Goal: Transaction & Acquisition: Purchase product/service

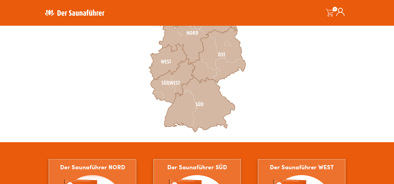
scroll to position [192, 0]
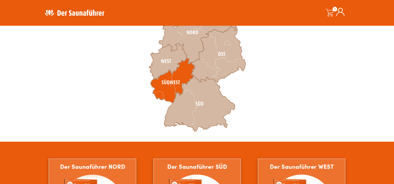
click at [174, 80] on icon at bounding box center [173, 80] width 44 height 45
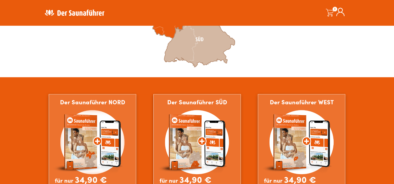
scroll to position [260, 0]
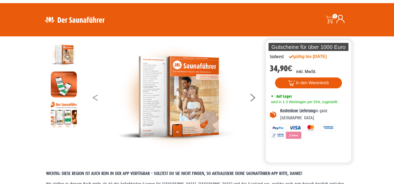
scroll to position [8, 0]
click at [64, 110] on img at bounding box center [64, 115] width 26 height 26
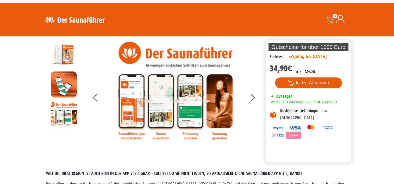
click at [68, 87] on img at bounding box center [64, 85] width 26 height 26
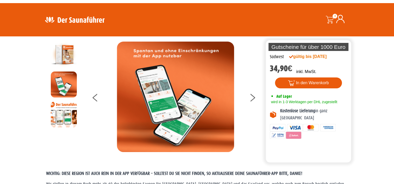
click at [67, 57] on img at bounding box center [64, 55] width 26 height 26
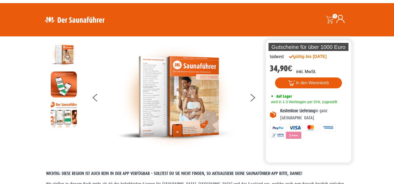
click at [186, 102] on img at bounding box center [175, 97] width 117 height 111
click at [166, 103] on img at bounding box center [175, 97] width 117 height 111
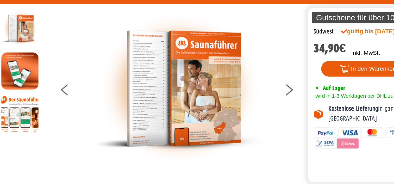
scroll to position [13, 0]
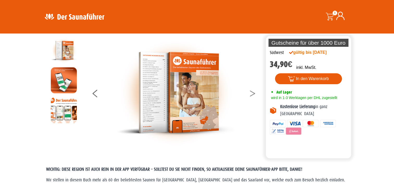
click at [251, 94] on button at bounding box center [255, 94] width 13 height 13
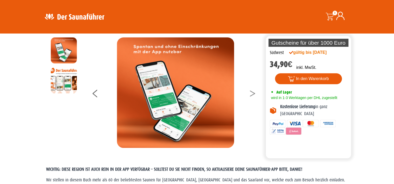
click at [251, 94] on button at bounding box center [255, 94] width 13 height 13
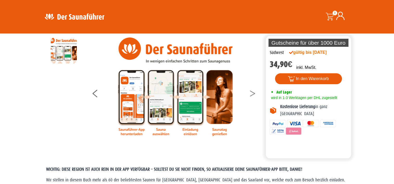
click at [251, 94] on button at bounding box center [255, 94] width 13 height 13
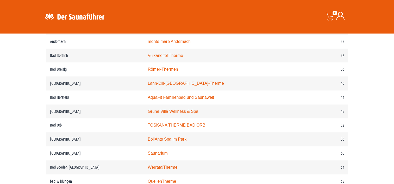
scroll to position [288, 0]
